Goal: Task Accomplishment & Management: Manage account settings

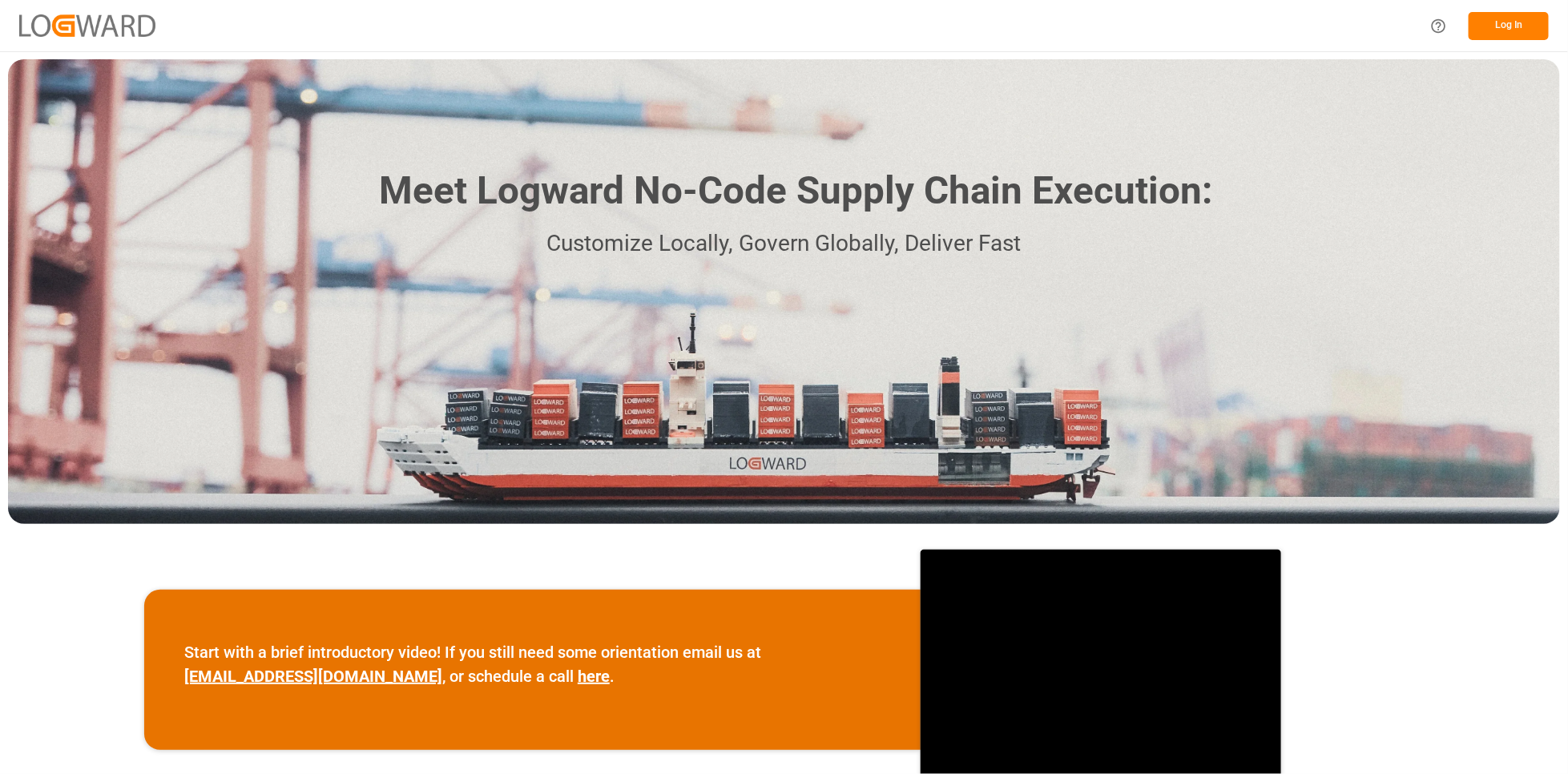
click at [1490, 19] on button "Log In" at bounding box center [1508, 26] width 80 height 28
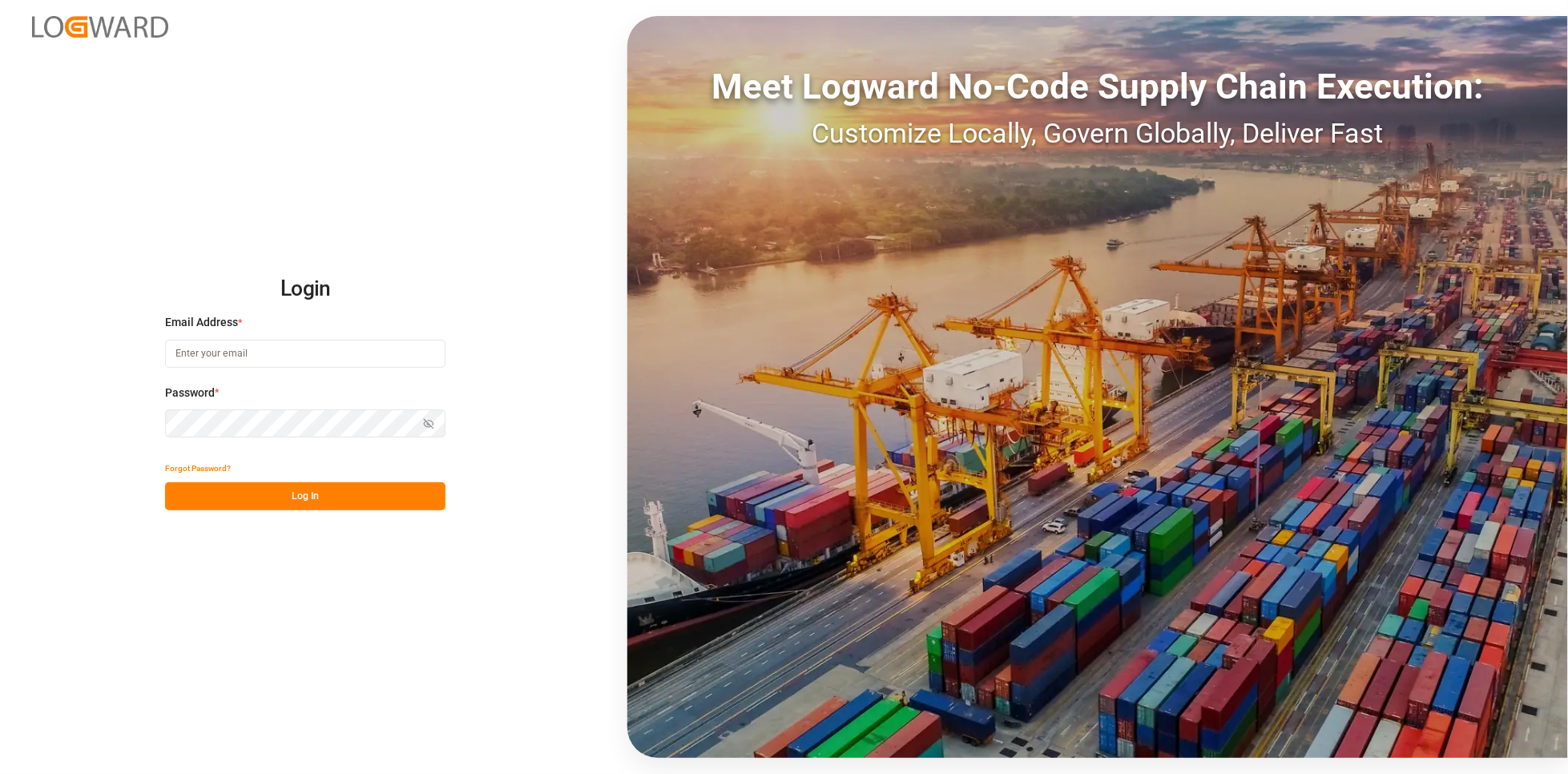
type input "[PERSON_NAME][EMAIL_ADDRESS][PERSON_NAME][DOMAIN_NAME]"
click at [243, 501] on button "Log In" at bounding box center [305, 496] width 280 height 28
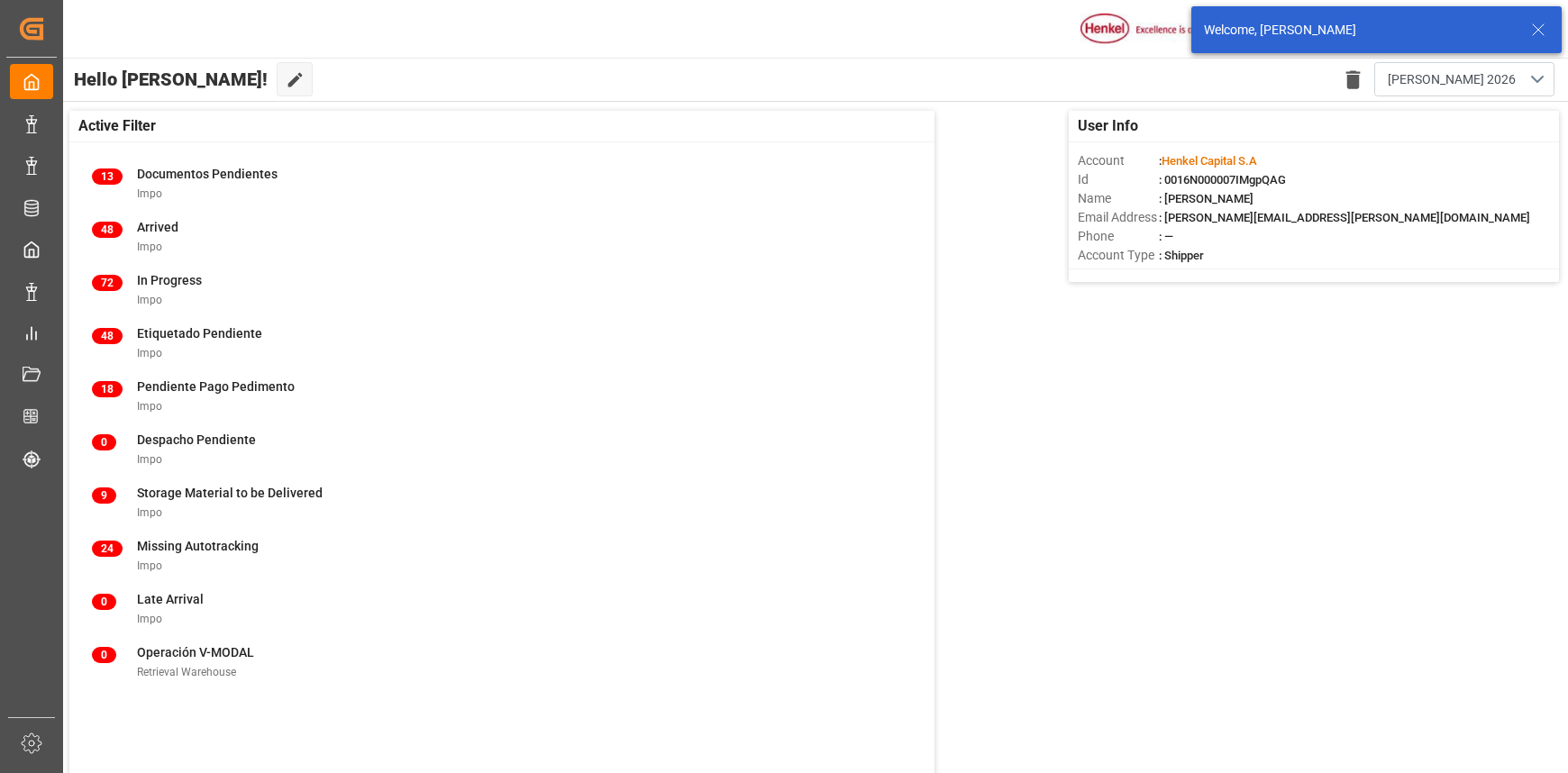
click at [1539, 29] on icon at bounding box center [1538, 30] width 22 height 22
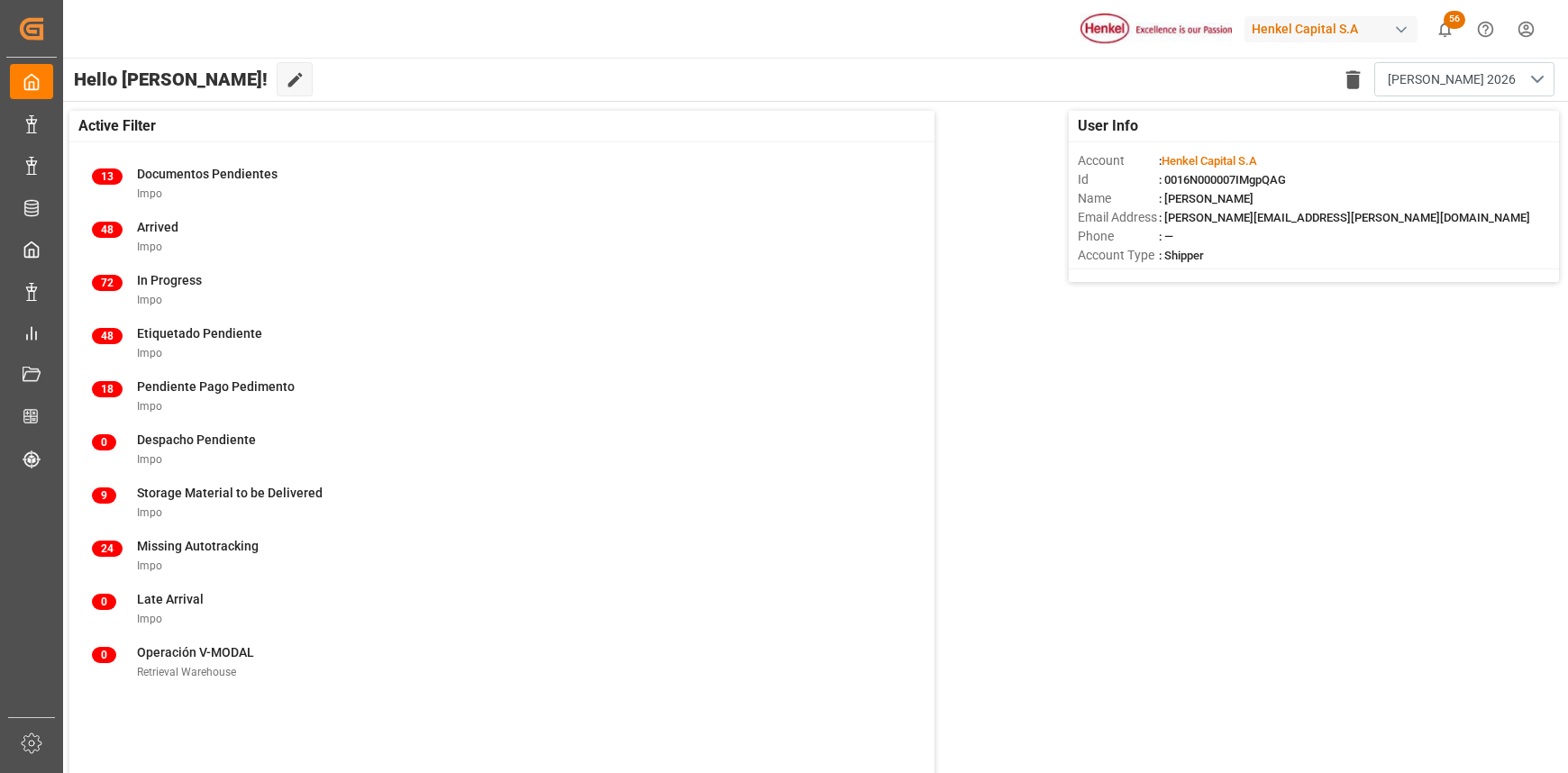
click at [1520, 24] on html "Created by potrace 1.15, written by [PERSON_NAME] [DATE]-[DATE] Created by potr…" at bounding box center [784, 386] width 1568 height 773
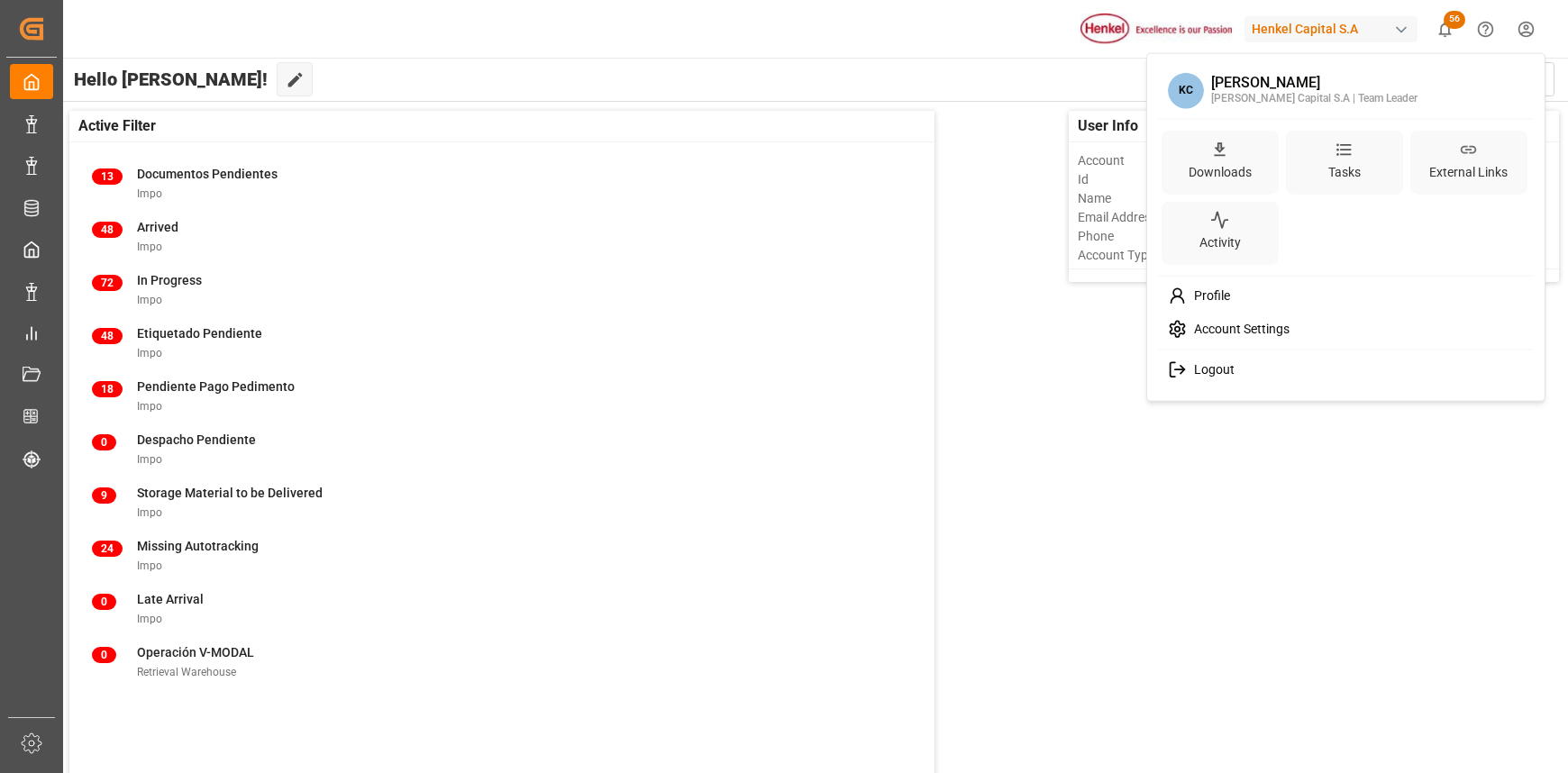
click at [1203, 370] on span "Logout" at bounding box center [1210, 370] width 48 height 16
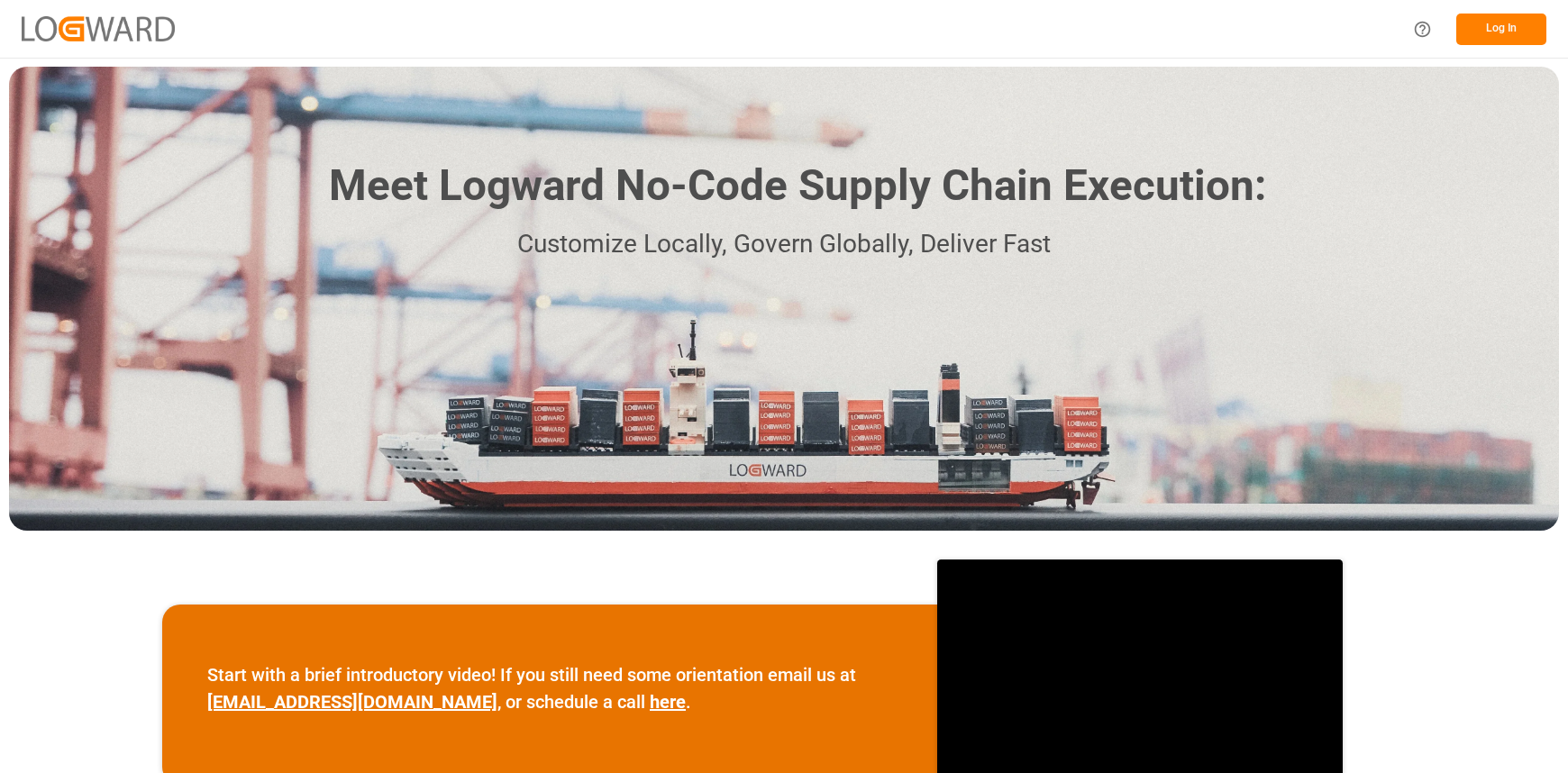
click at [1498, 35] on button "Log In" at bounding box center [1501, 30] width 90 height 32
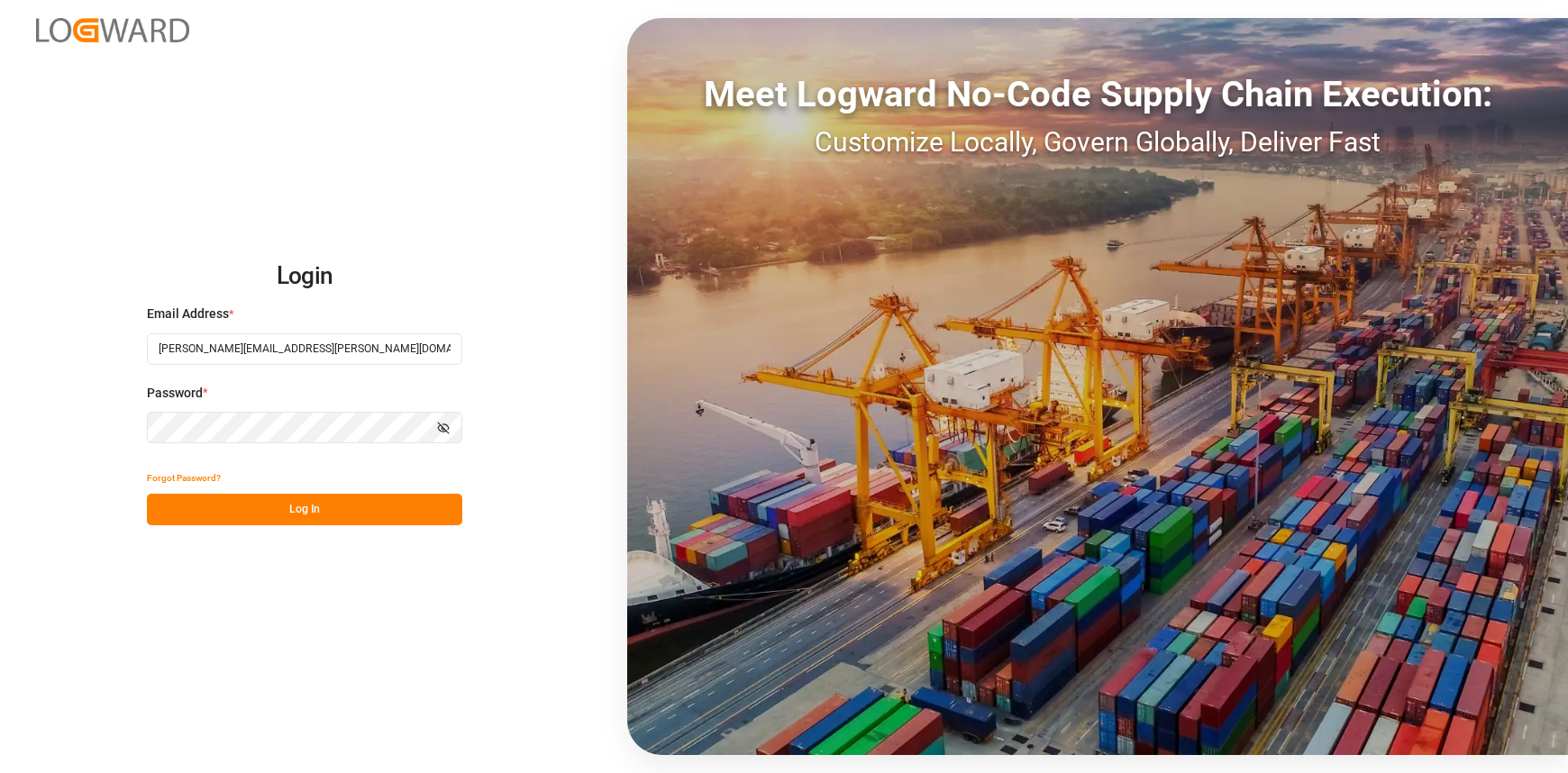
drag, startPoint x: 355, startPoint y: 361, endPoint x: 144, endPoint y: 352, distance: 211.2
click at [144, 352] on div "Login Email Address * karla.chavez@leschaco.com Password * Show password Forgot…" at bounding box center [784, 386] width 1568 height 773
click at [355, 274] on h2 "Login" at bounding box center [304, 276] width 315 height 57
click at [249, 355] on input "carlos." at bounding box center [304, 349] width 315 height 32
type input "carlos.villar@leschaco.com"
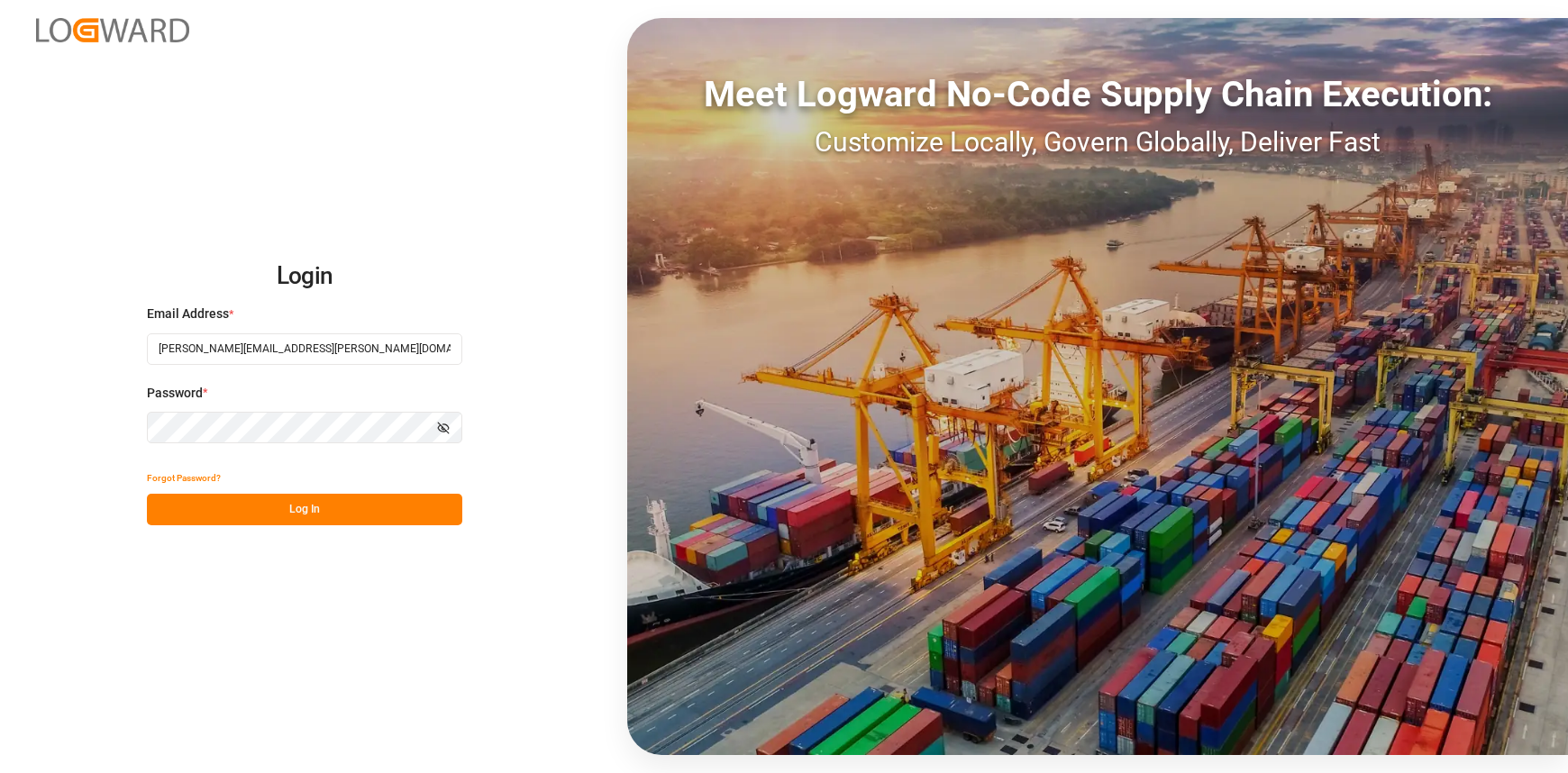
click at [143, 420] on div "Login Email Address * carlos.villar@leschaco.com Password * Show password Forgo…" at bounding box center [784, 386] width 1568 height 773
click at [447, 429] on icon "button" at bounding box center [443, 427] width 13 height 13
click at [387, 508] on button "Log In" at bounding box center [304, 509] width 315 height 32
